Goal: Transaction & Acquisition: Subscribe to service/newsletter

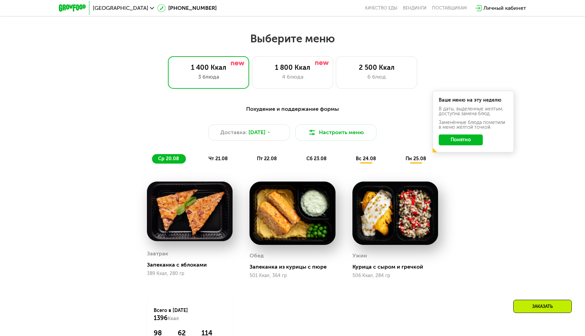
scroll to position [317, 0]
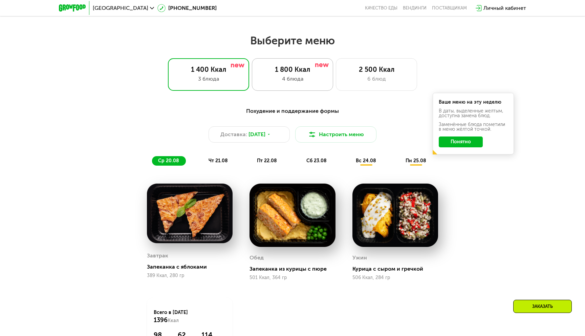
click at [281, 81] on div "4 блюда" at bounding box center [292, 79] width 67 height 8
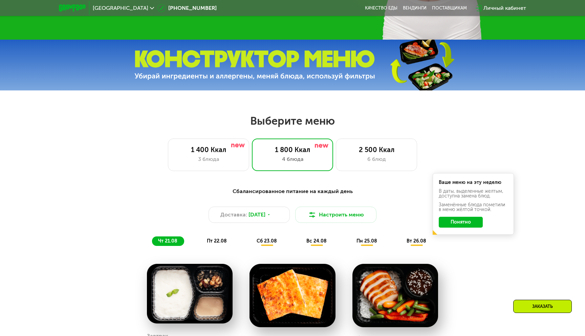
scroll to position [260, 0]
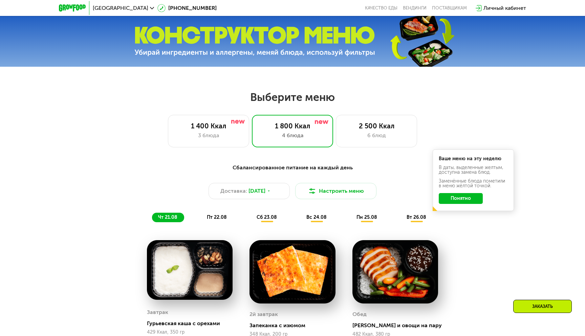
click at [214, 152] on div "Выберите меню 1 400 Ккал 3 блюда 1 800 Ккал 4 блюда 2 500 Ккал 6 блюд Сбалансир…" at bounding box center [292, 296] width 585 height 412
click at [214, 138] on div "3 блюда" at bounding box center [208, 135] width 67 height 8
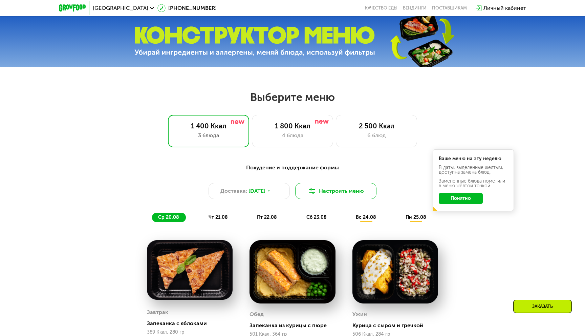
scroll to position [265, 0]
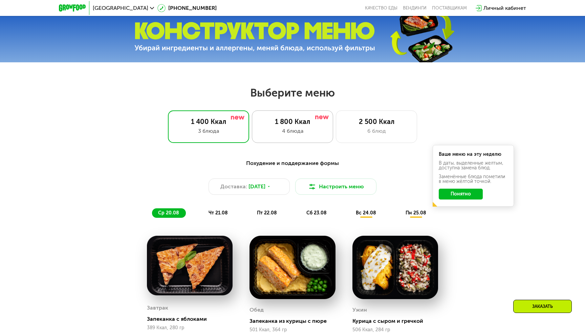
click at [283, 131] on div "4 блюда" at bounding box center [292, 131] width 67 height 8
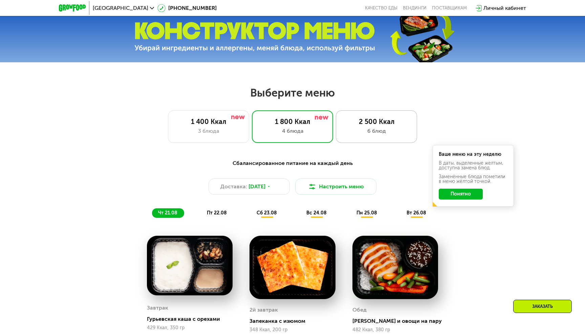
click at [371, 122] on div "2 500 Ккал" at bounding box center [376, 122] width 67 height 8
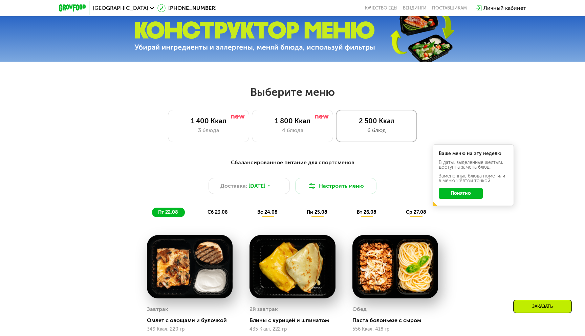
scroll to position [266, 0]
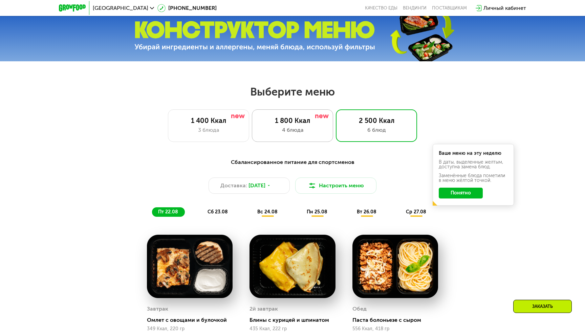
click at [336, 140] on div "1 800 Ккал 4 блюда" at bounding box center [376, 125] width 81 height 33
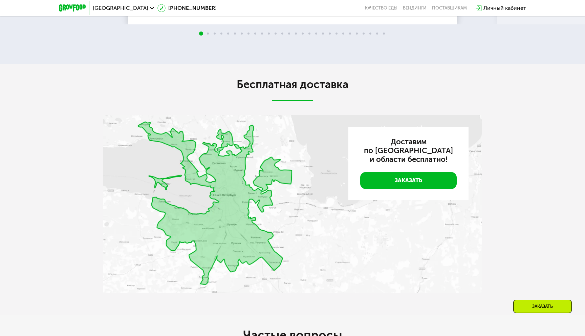
scroll to position [1626, 0]
